Goal: Entertainment & Leisure: Browse casually

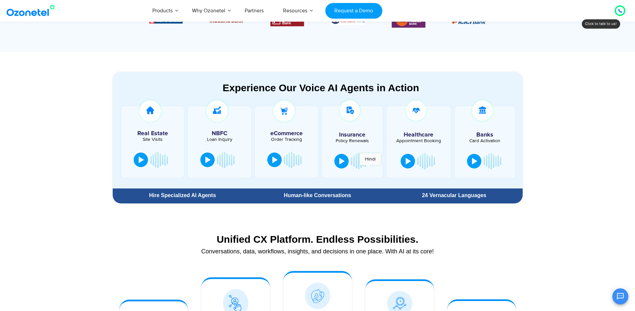
scroll to position [345, 0]
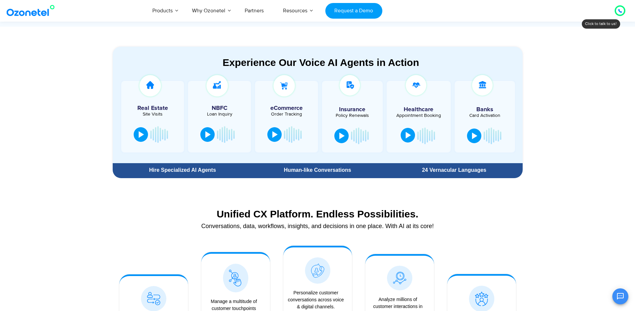
click at [406, 136] on div at bounding box center [408, 135] width 5 height 7
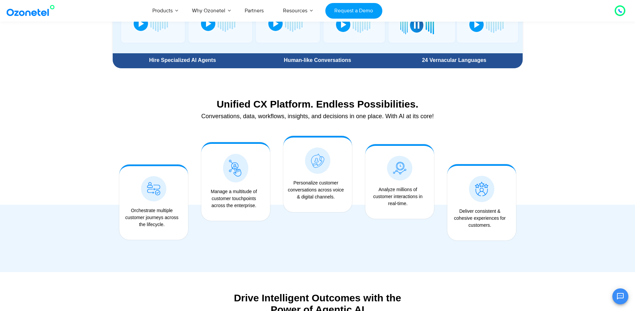
scroll to position [234, 0]
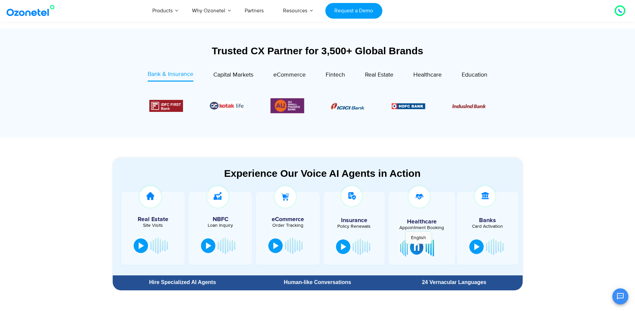
click at [416, 247] on div at bounding box center [416, 247] width 5 height 7
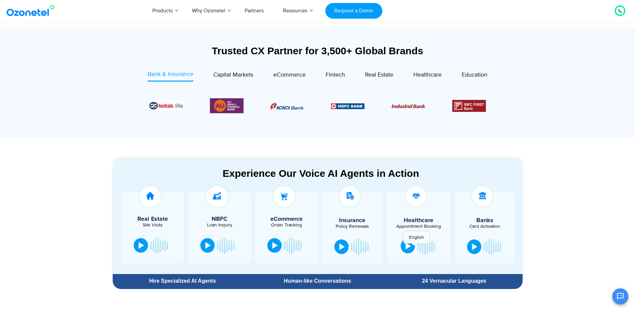
click at [413, 247] on button at bounding box center [408, 246] width 14 height 15
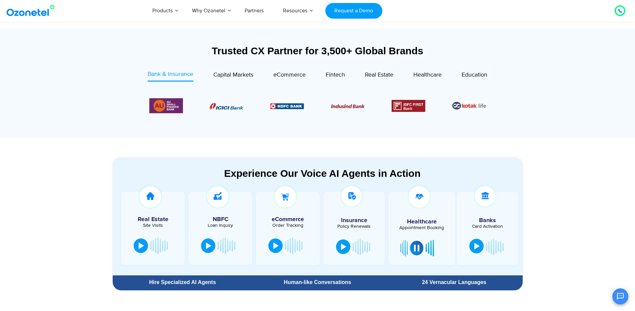
click at [479, 244] on div at bounding box center [476, 246] width 5 height 7
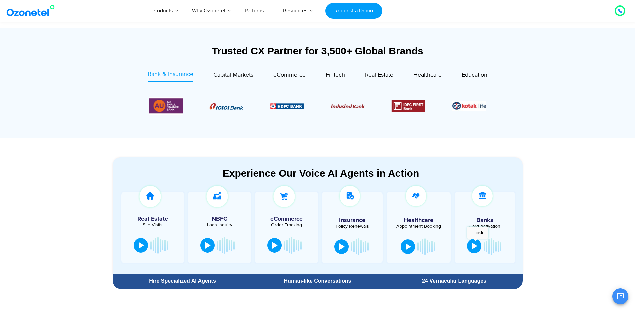
click at [475, 242] on button at bounding box center [474, 246] width 14 height 15
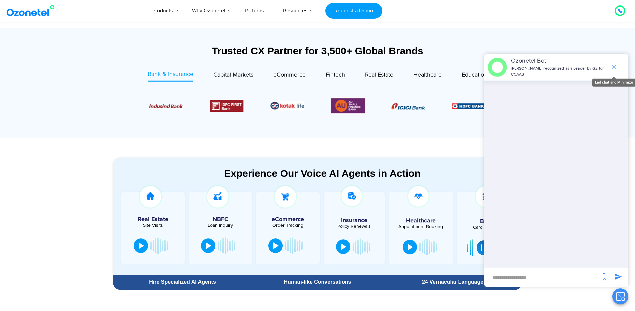
click at [616, 66] on icon "end chat or minimize" at bounding box center [614, 67] width 8 height 8
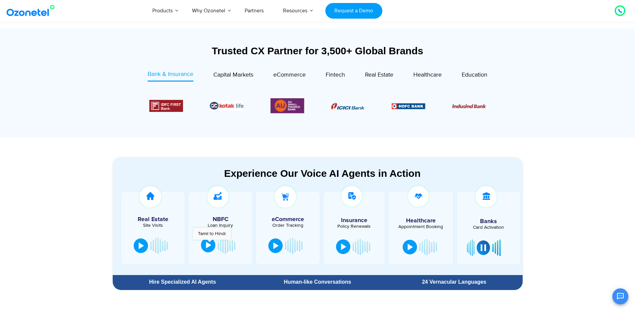
click at [209, 243] on div at bounding box center [208, 245] width 5 height 7
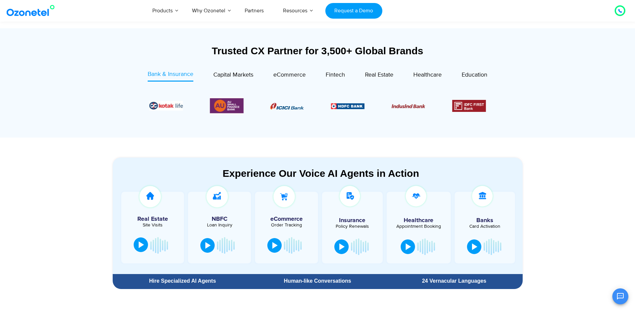
click at [146, 247] on button at bounding box center [141, 245] width 14 height 15
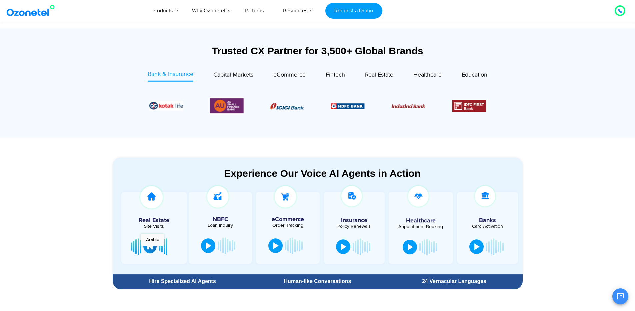
click at [150, 249] on div at bounding box center [149, 246] width 5 height 7
